Goal: Task Accomplishment & Management: Use online tool/utility

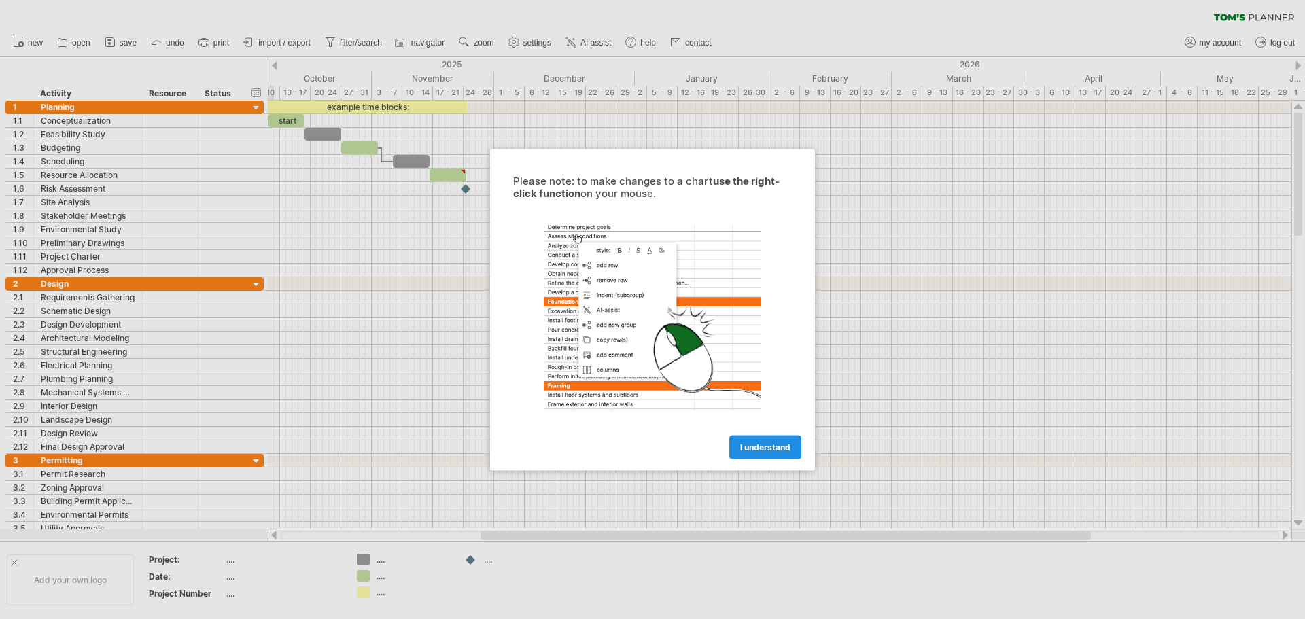
click at [770, 441] on link "I understand" at bounding box center [765, 447] width 72 height 24
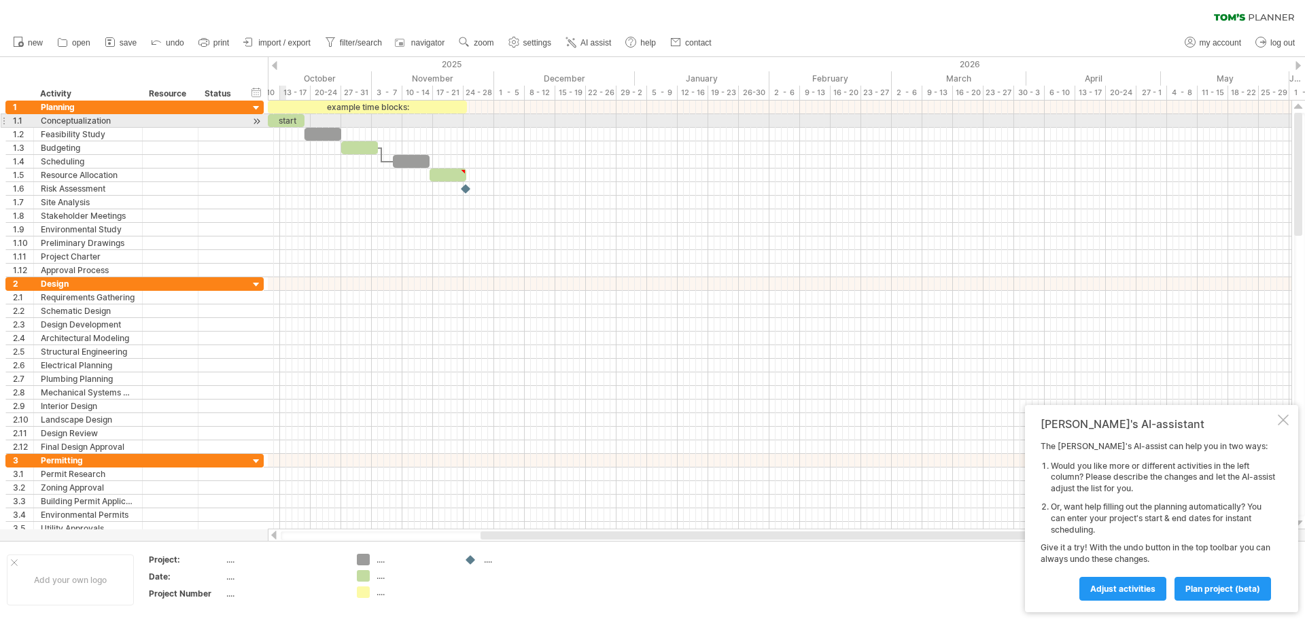
click at [285, 122] on div "start" at bounding box center [286, 120] width 37 height 13
drag, startPoint x: 285, startPoint y: 122, endPoint x: 381, endPoint y: 122, distance: 95.1
click at [381, 122] on div "example time blocks: ***** Thursday 16 October Thursday 09 October" at bounding box center [779, 315] width 1023 height 429
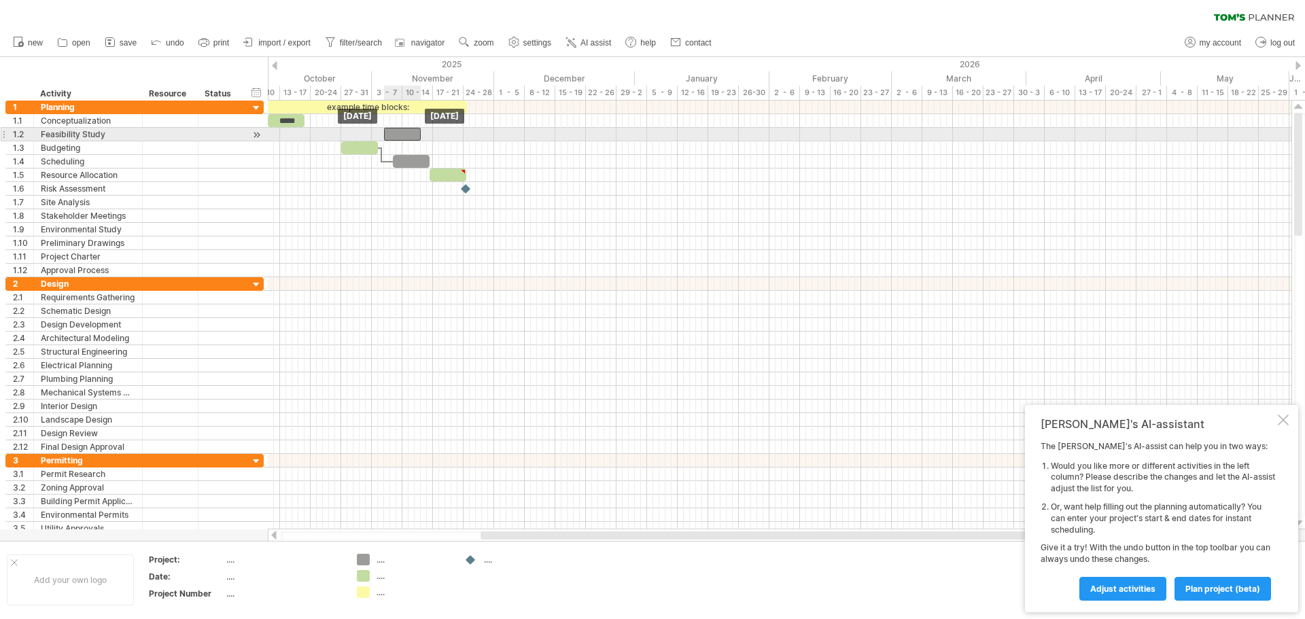
drag, startPoint x: 322, startPoint y: 137, endPoint x: 401, endPoint y: 135, distance: 78.8
click at [401, 135] on div at bounding box center [402, 134] width 37 height 13
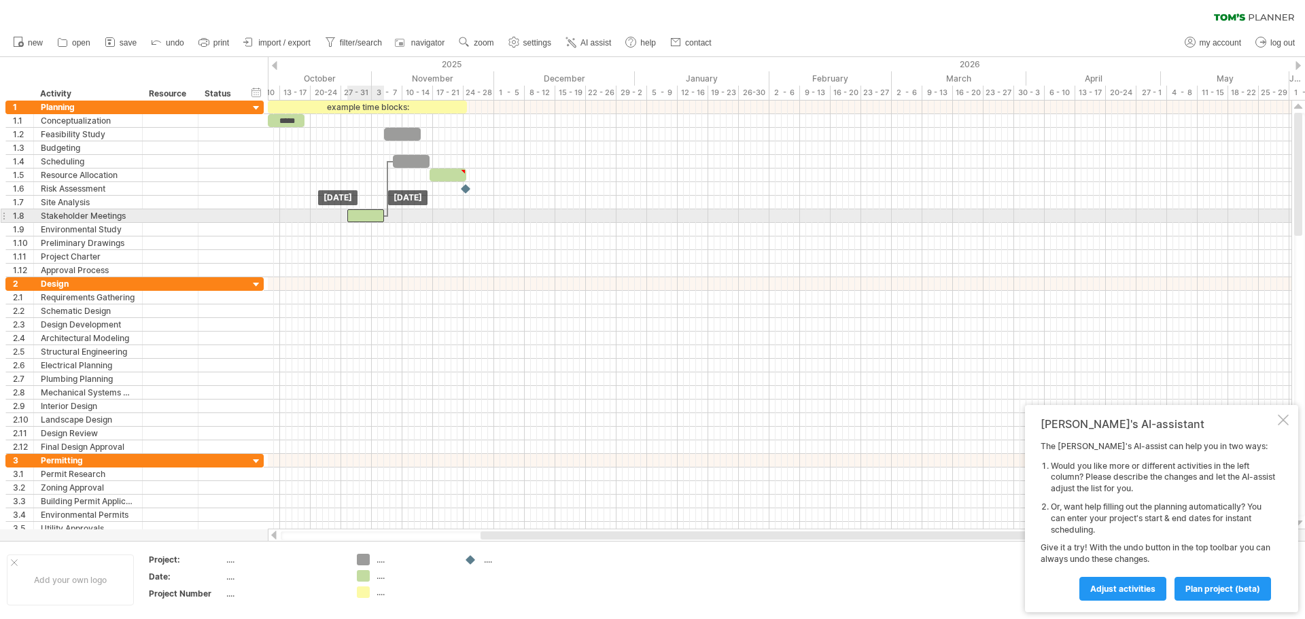
drag, startPoint x: 352, startPoint y: 151, endPoint x: 358, endPoint y: 223, distance: 72.3
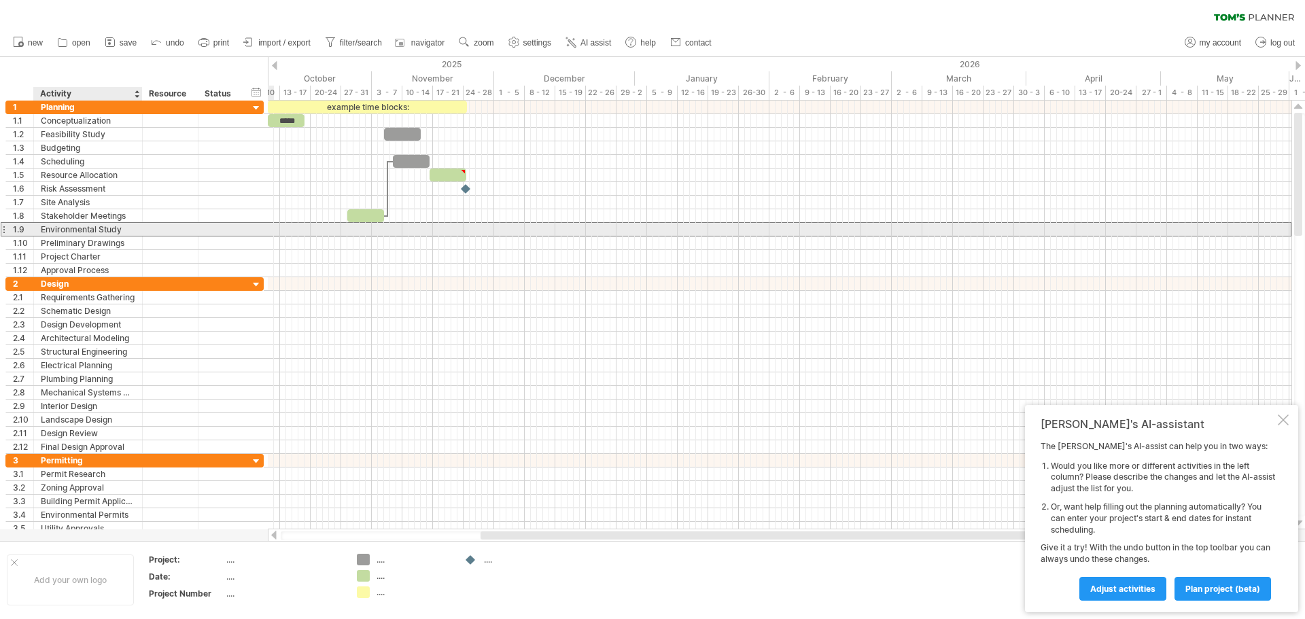
click at [88, 226] on div "Environmental Study" at bounding box center [88, 229] width 94 height 13
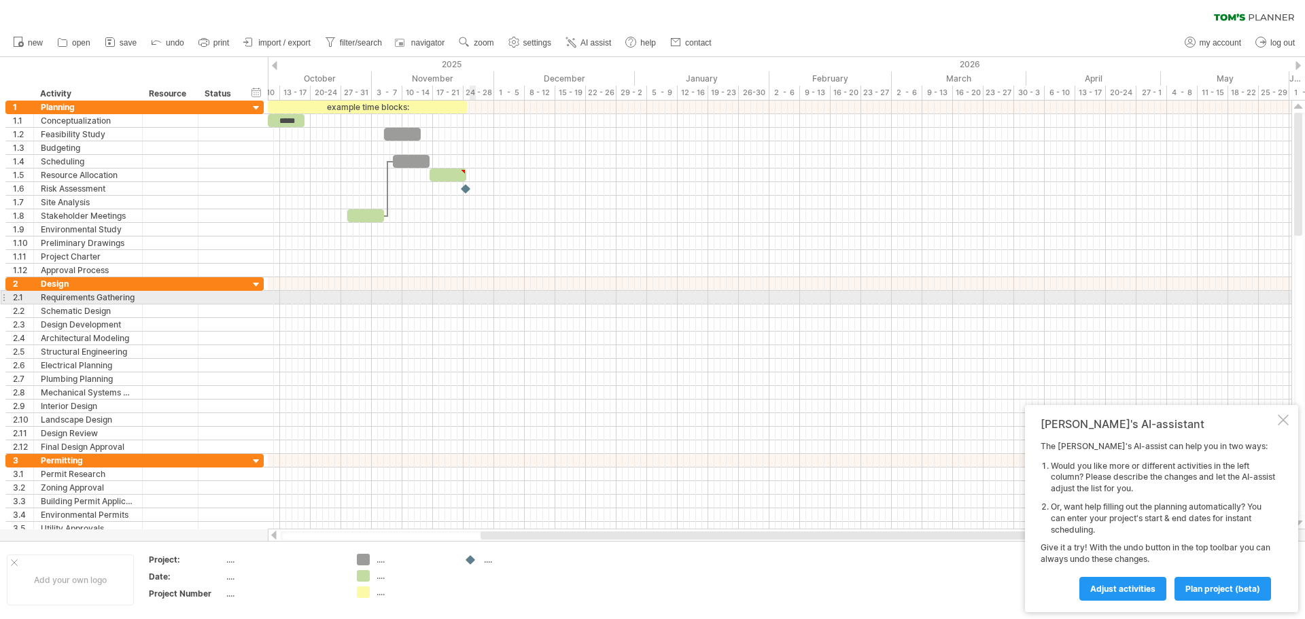
click at [470, 304] on div at bounding box center [779, 311] width 1023 height 14
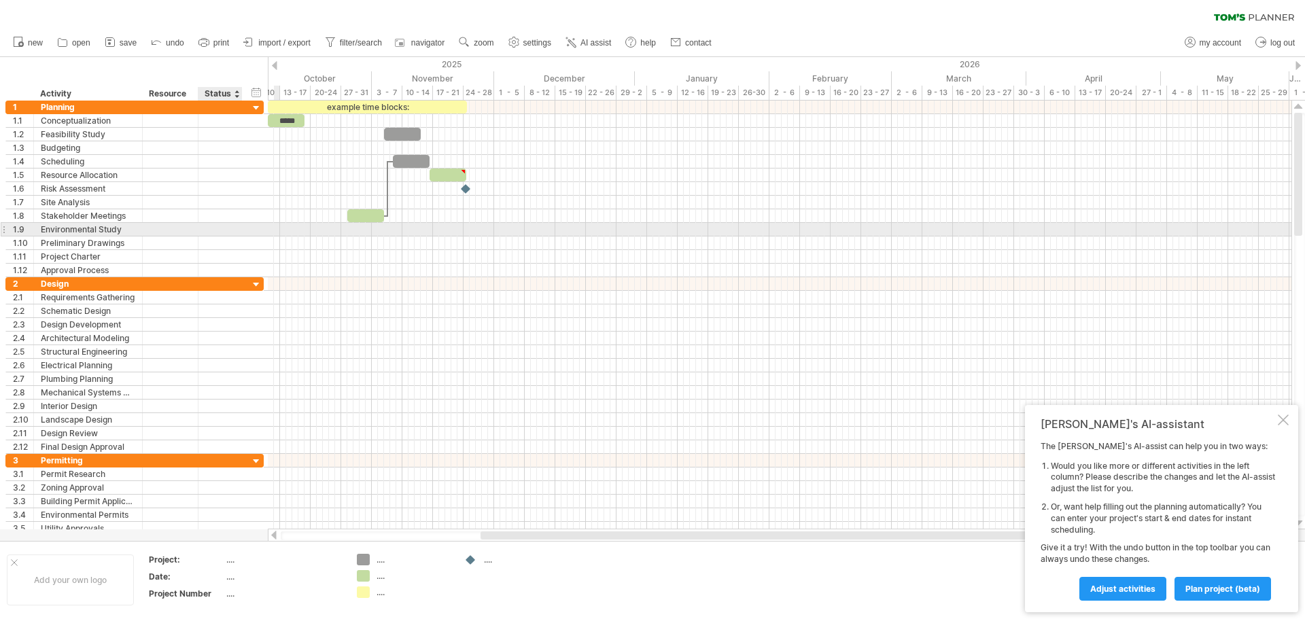
click at [249, 226] on div "**********" at bounding box center [134, 230] width 258 height 14
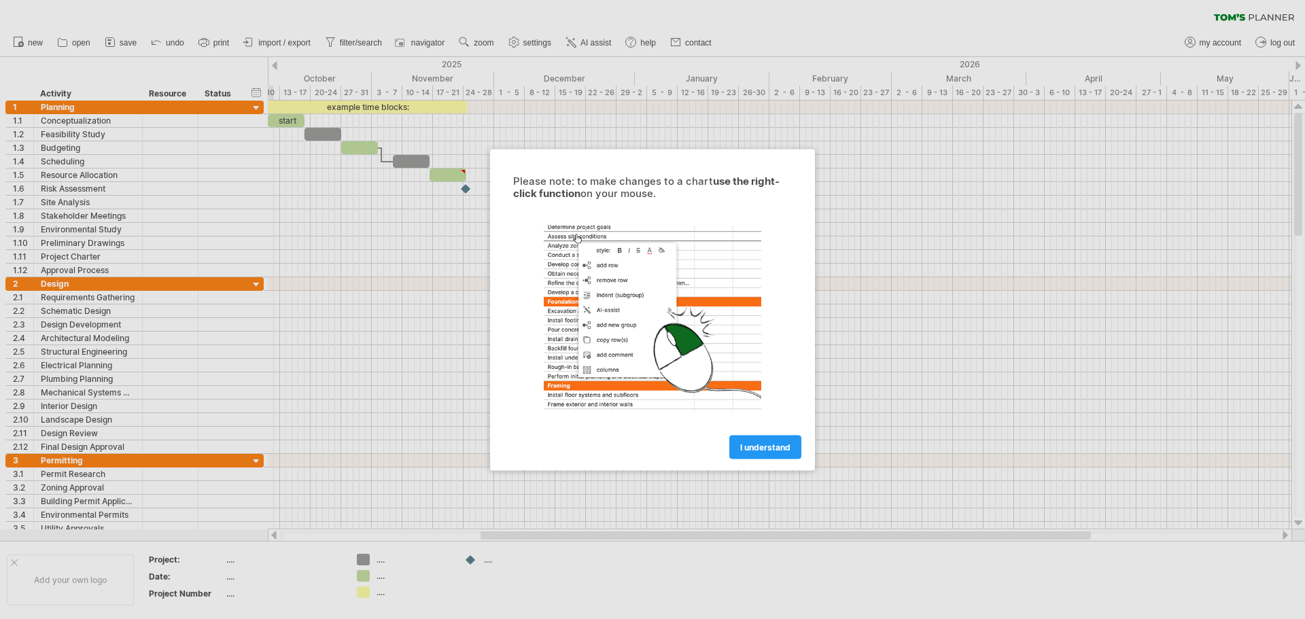
click at [758, 446] on span "I understand" at bounding box center [765, 447] width 50 height 10
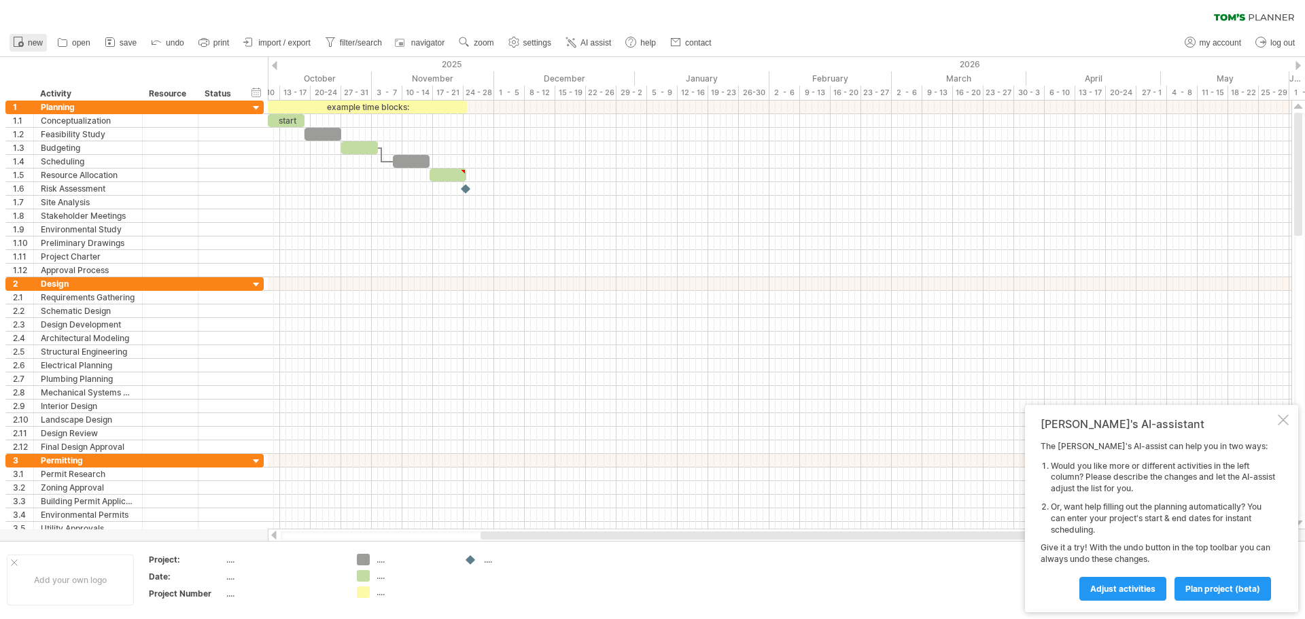
click at [41, 45] on span "new" at bounding box center [35, 43] width 15 height 10
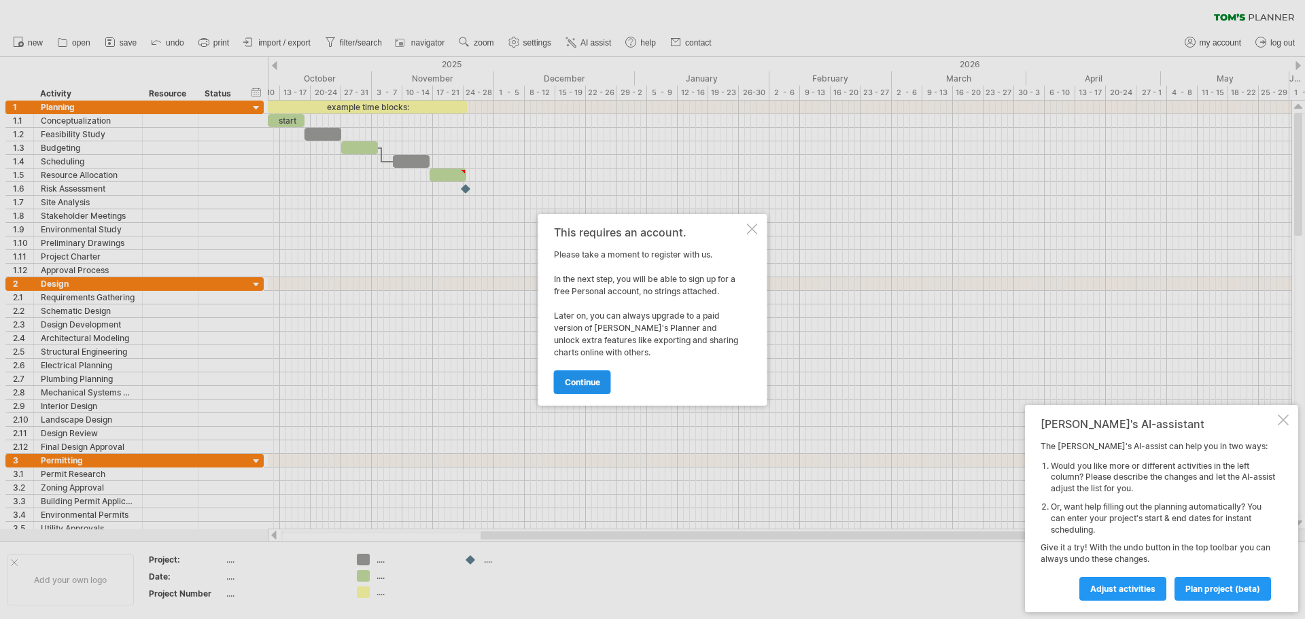
click at [595, 382] on span "continue" at bounding box center [582, 382] width 35 height 10
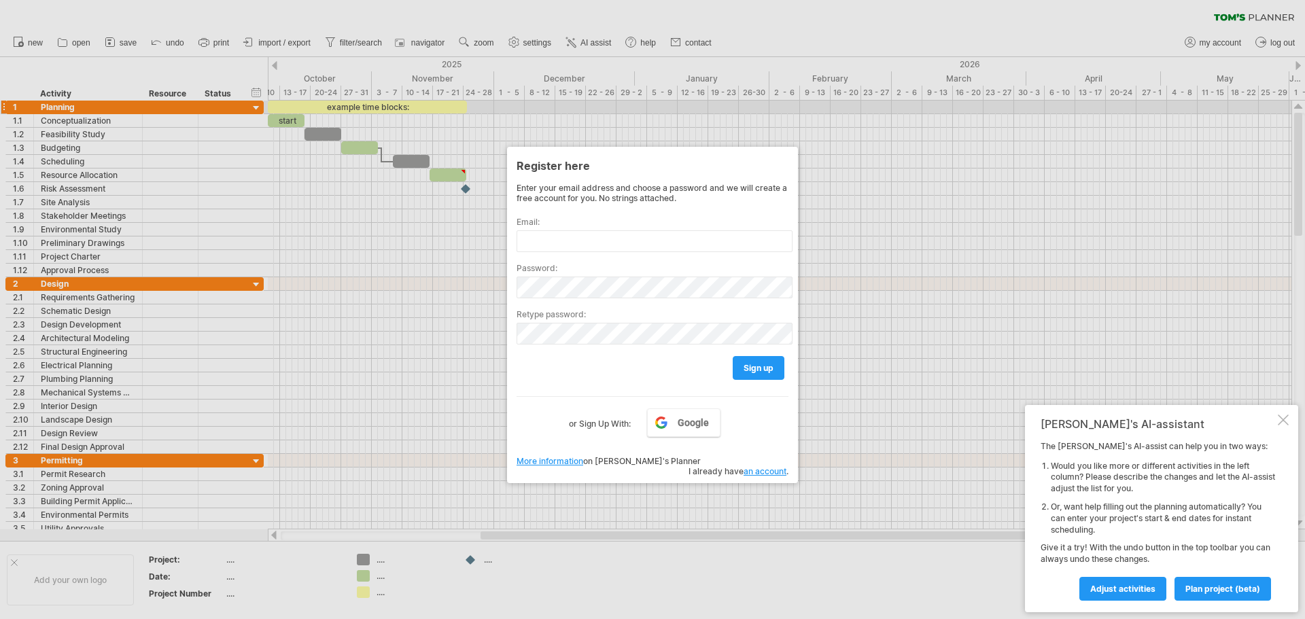
click at [692, 113] on div at bounding box center [652, 309] width 1305 height 619
click at [337, 283] on div at bounding box center [652, 309] width 1305 height 619
